Goal: Information Seeking & Learning: Learn about a topic

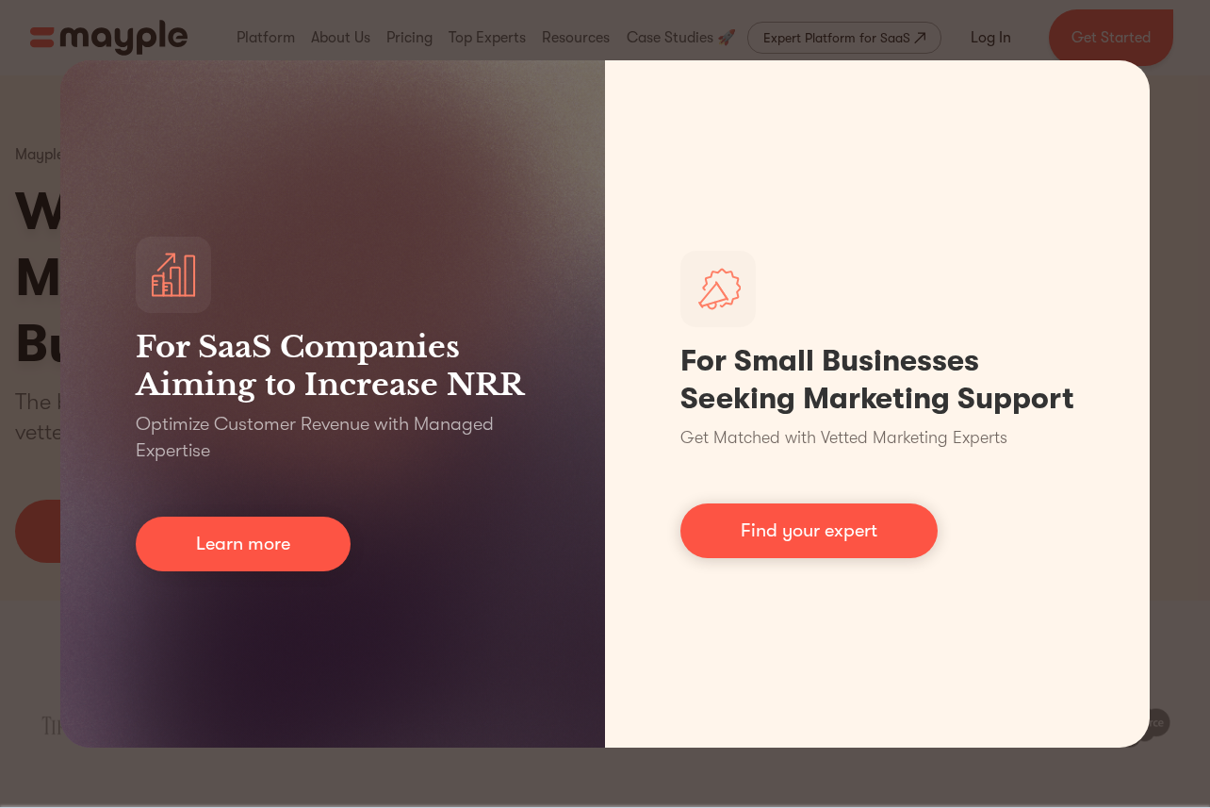
click at [945, 40] on div "For SaaS Companies Aiming to Increase NRR Optimize Customer Revenue with Manage…" at bounding box center [605, 404] width 1210 height 808
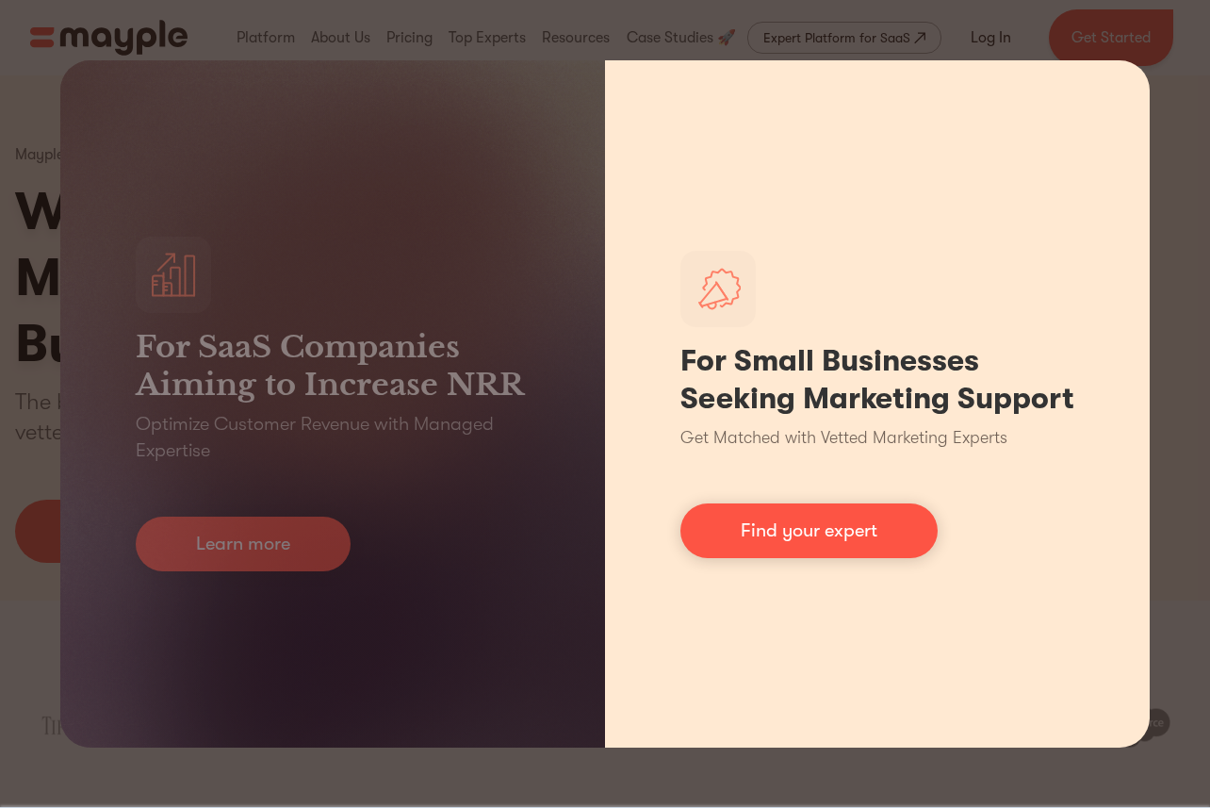
click at [1147, 584] on div "For Small Businesses Seeking Marketing Support Get Matched with Vetted Marketin…" at bounding box center [877, 403] width 545 height 687
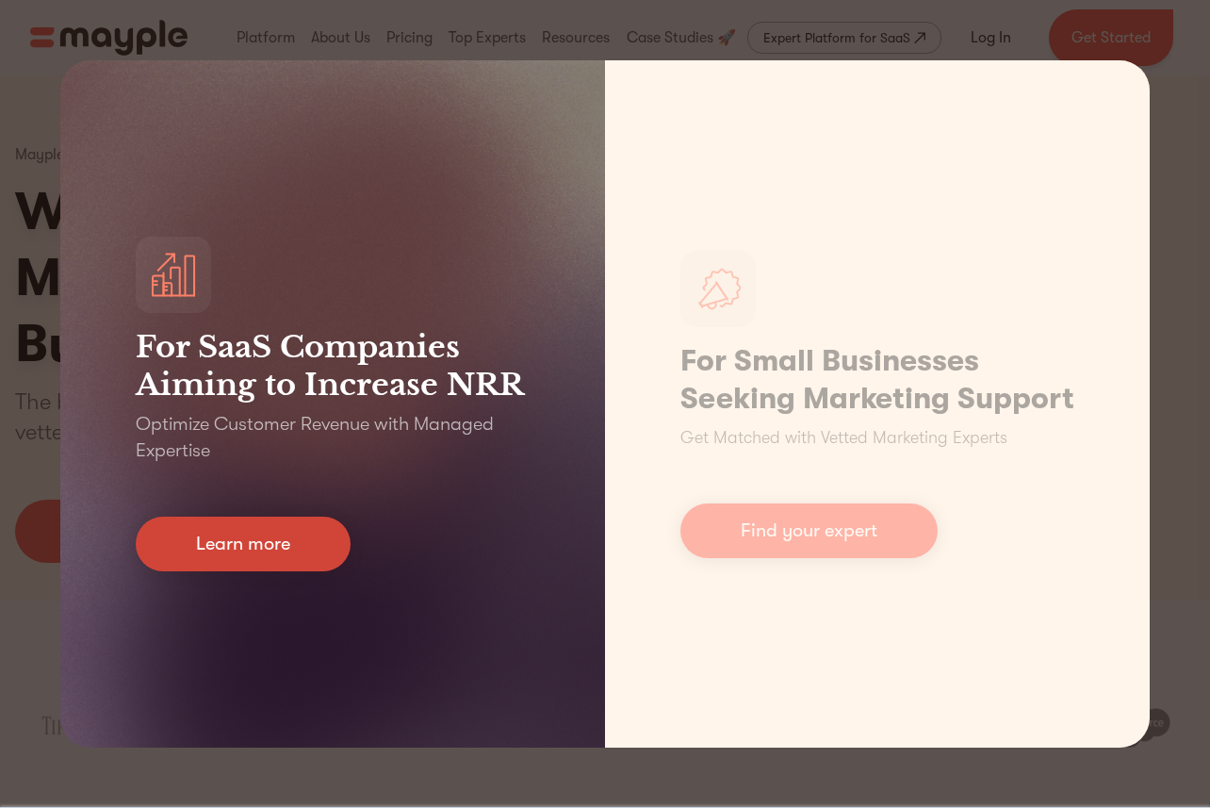
click at [320, 536] on link "Learn more" at bounding box center [243, 544] width 215 height 55
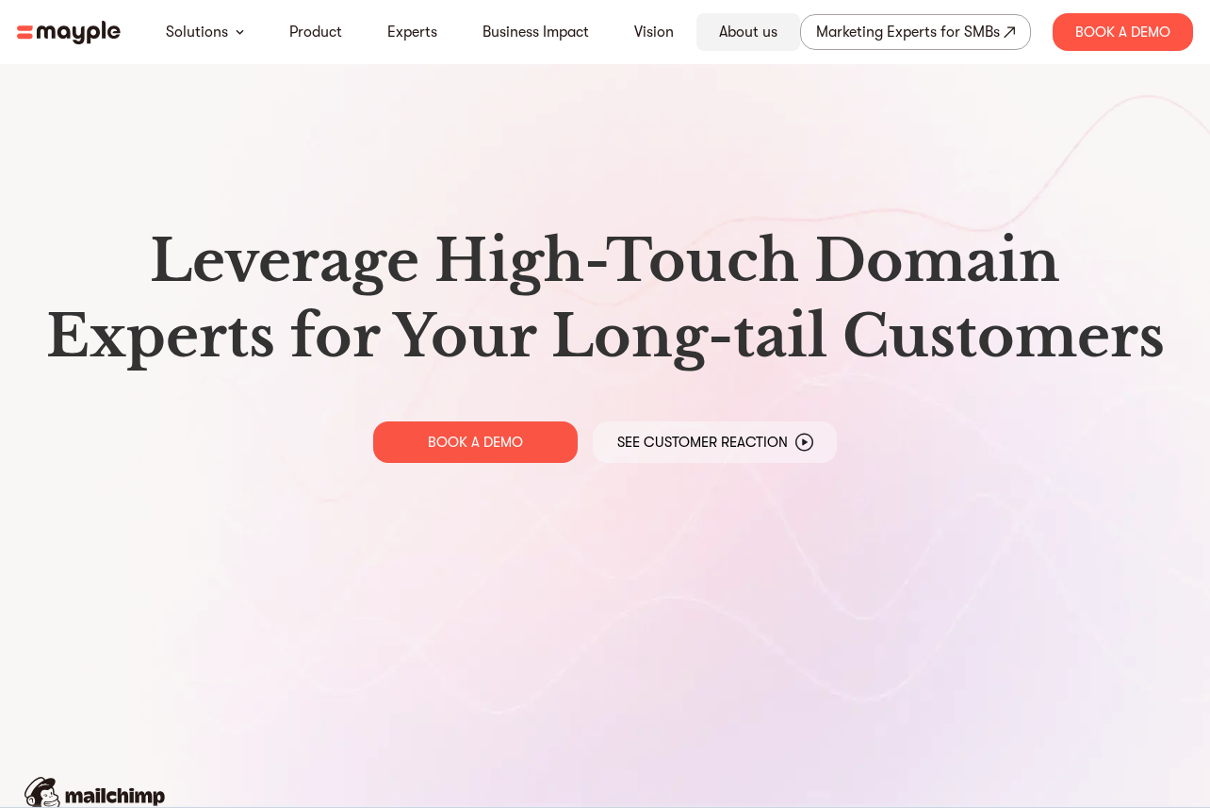
click at [737, 25] on link "About us" at bounding box center [748, 32] width 58 height 23
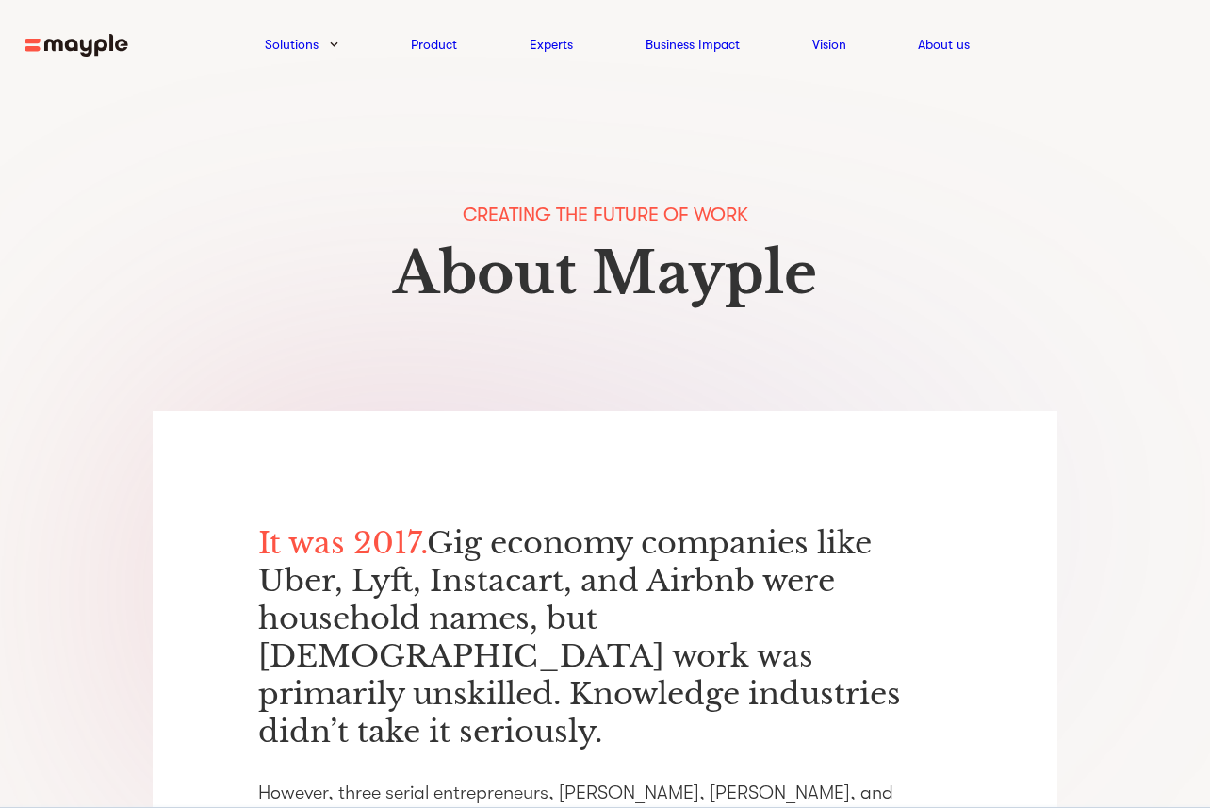
click at [78, 44] on img at bounding box center [77, 46] width 104 height 24
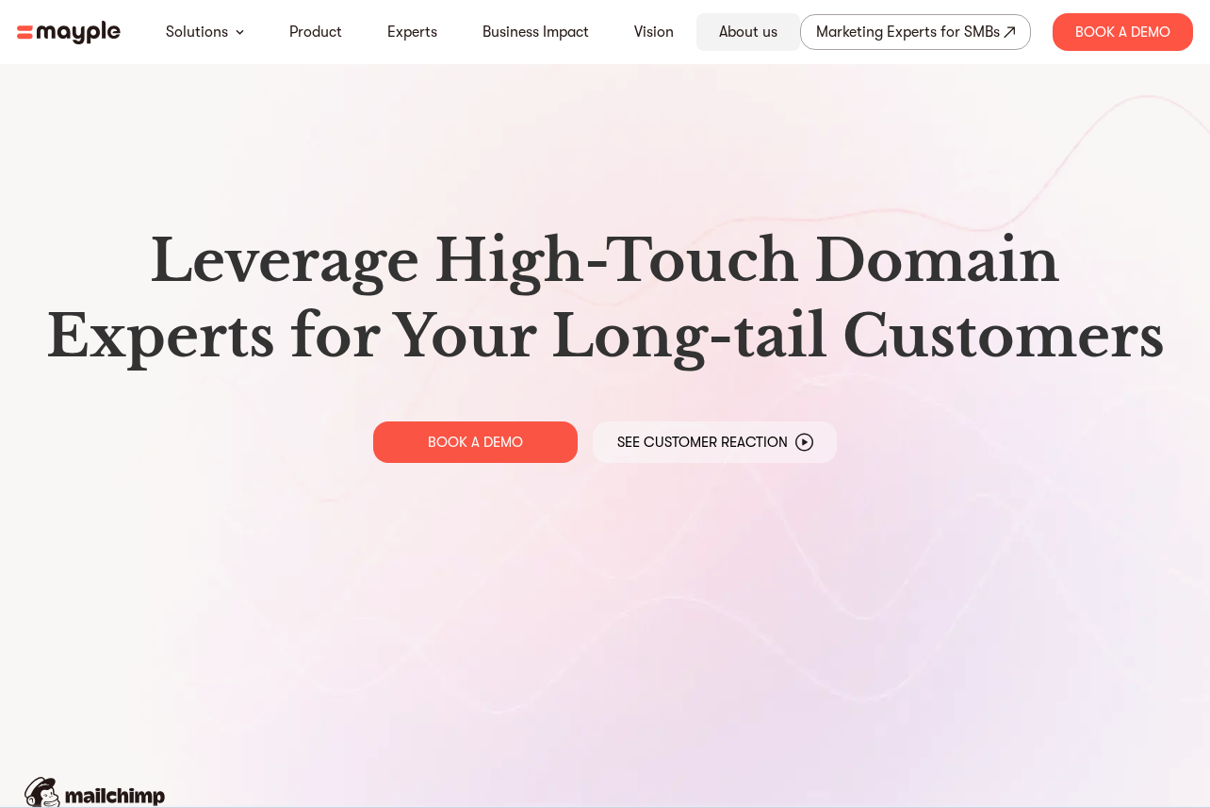
click at [743, 38] on link "About us" at bounding box center [748, 32] width 58 height 23
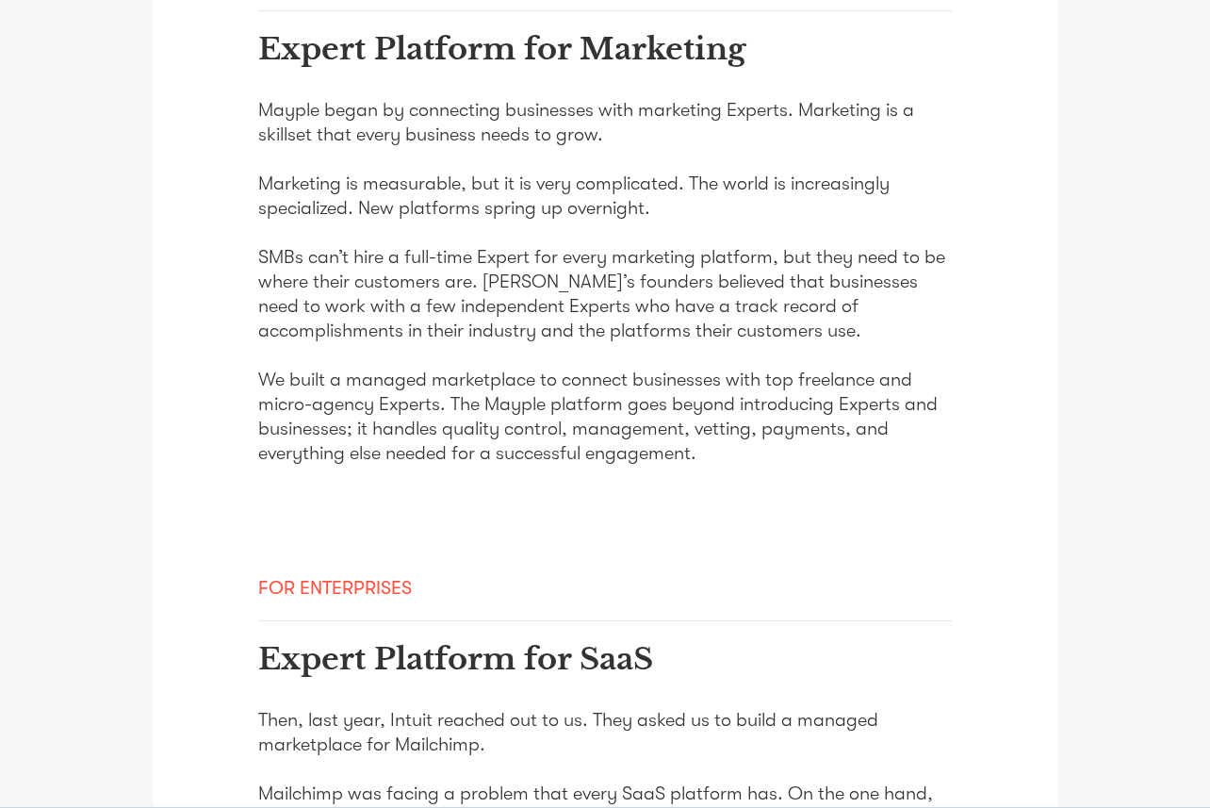
scroll to position [1511, 0]
